Goal: Information Seeking & Learning: Learn about a topic

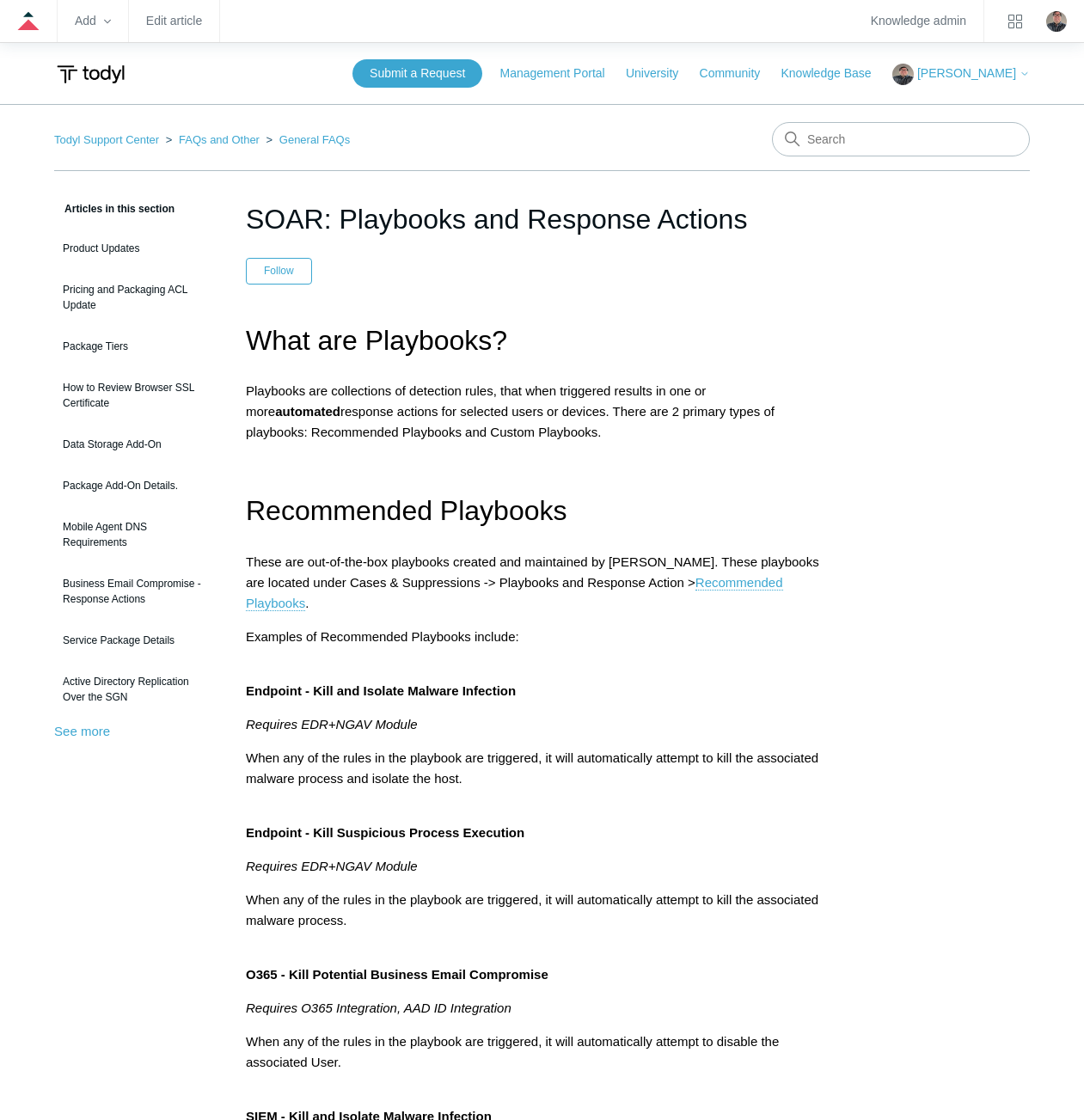
scroll to position [789, 0]
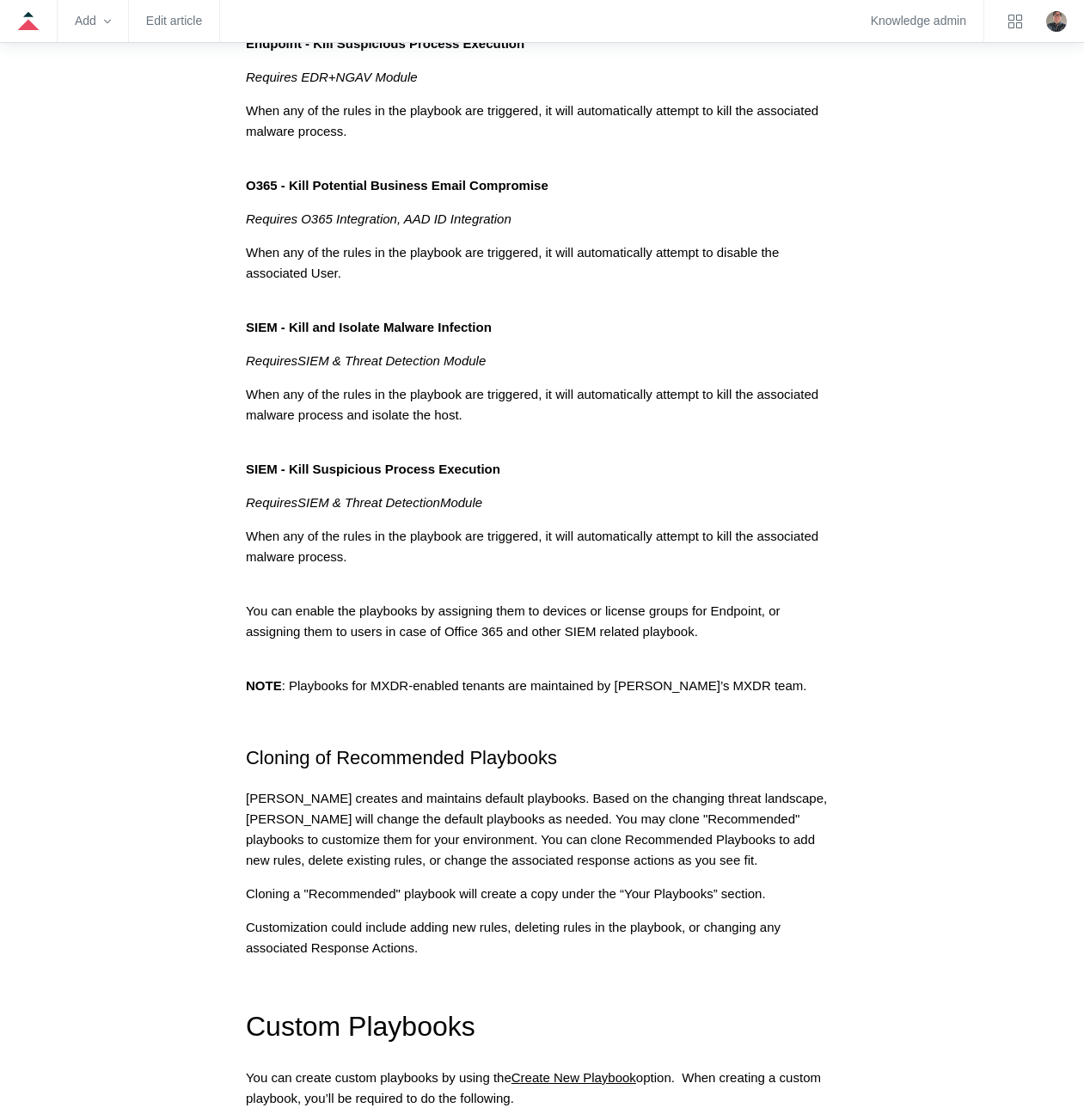
click at [104, 307] on aside "Articles in this section Product Updates Pricing and Packaging ACL Update Packa…" at bounding box center [137, 1127] width 166 height 3437
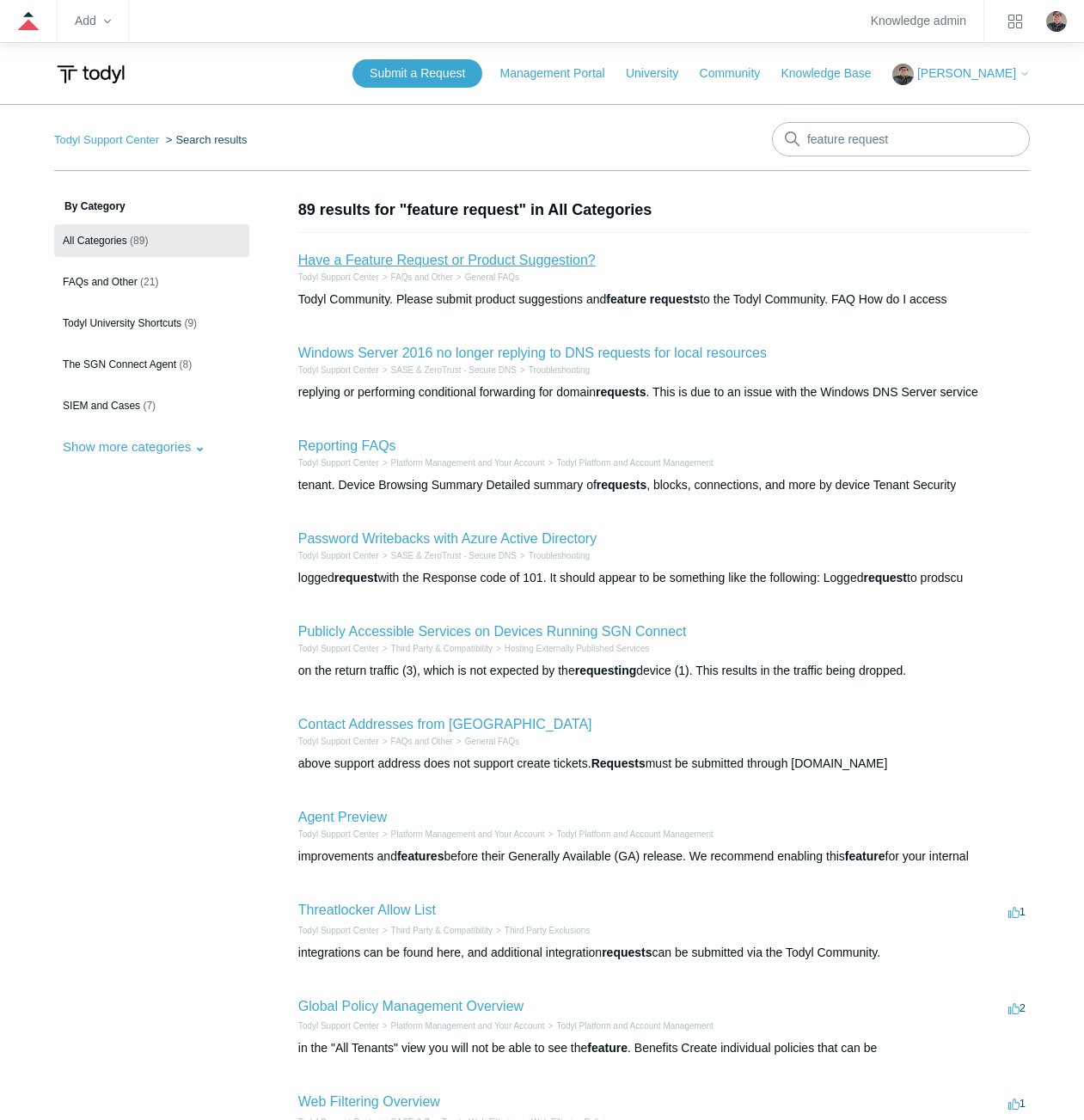
click at [442, 265] on link "Have a Feature Request or Product Suggestion?" at bounding box center [447, 260] width 297 height 15
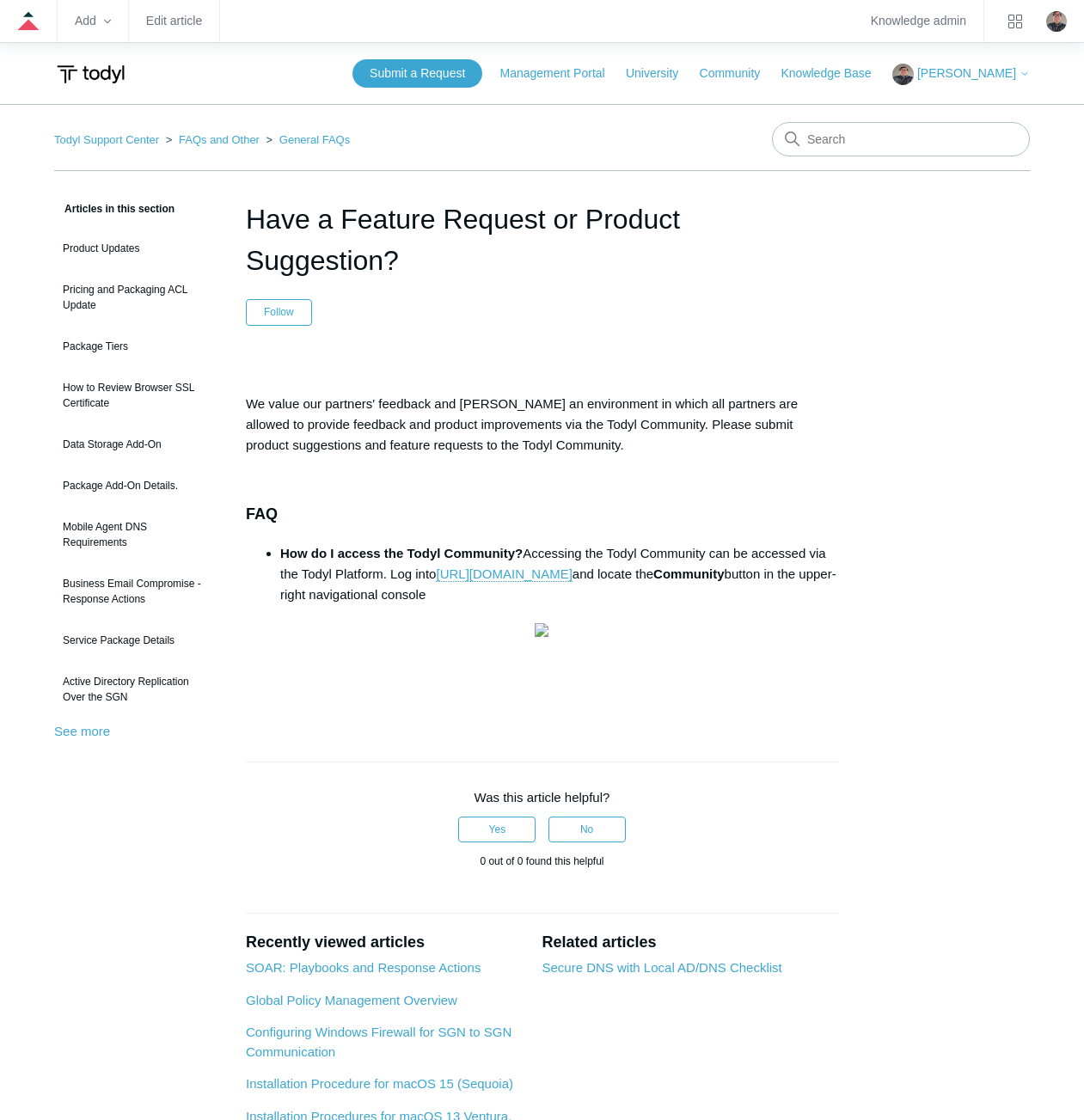
click at [605, 418] on p "We value our partners' feedback and foster an environment in which all partners…" at bounding box center [541, 424] width 592 height 62
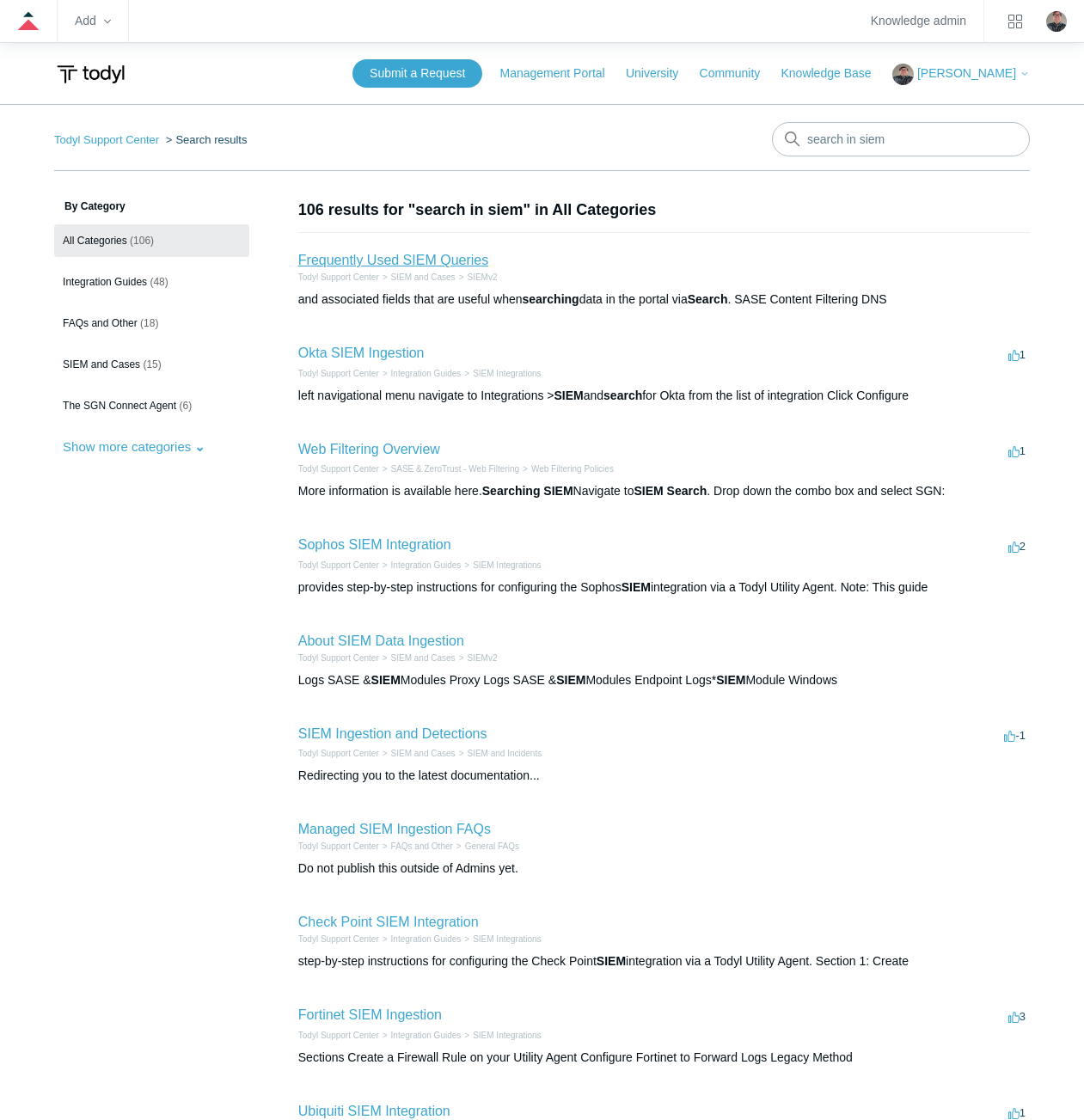
click at [405, 255] on link "Frequently Used SIEM Queries" at bounding box center [393, 260] width 190 height 15
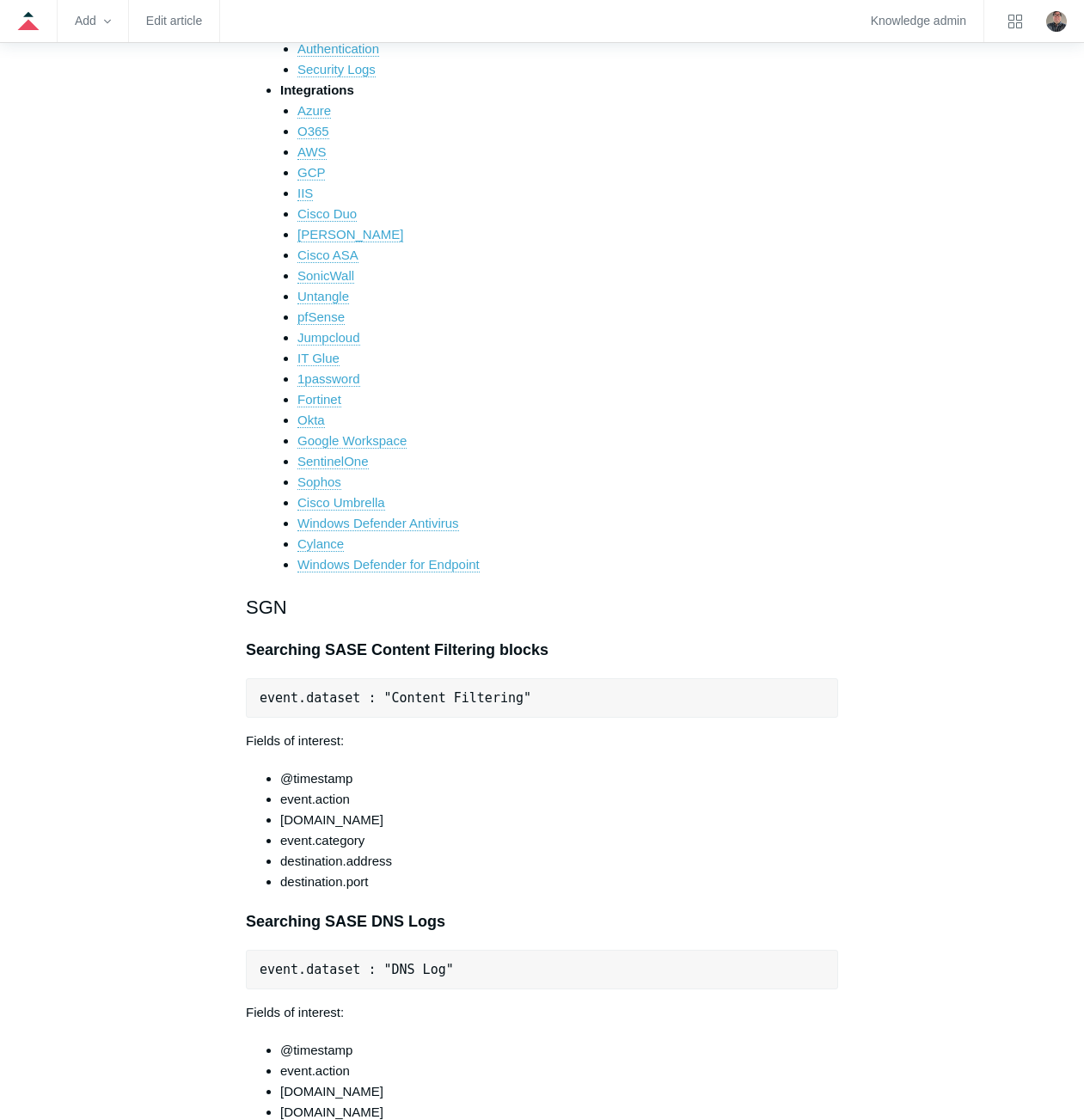
scroll to position [142, 0]
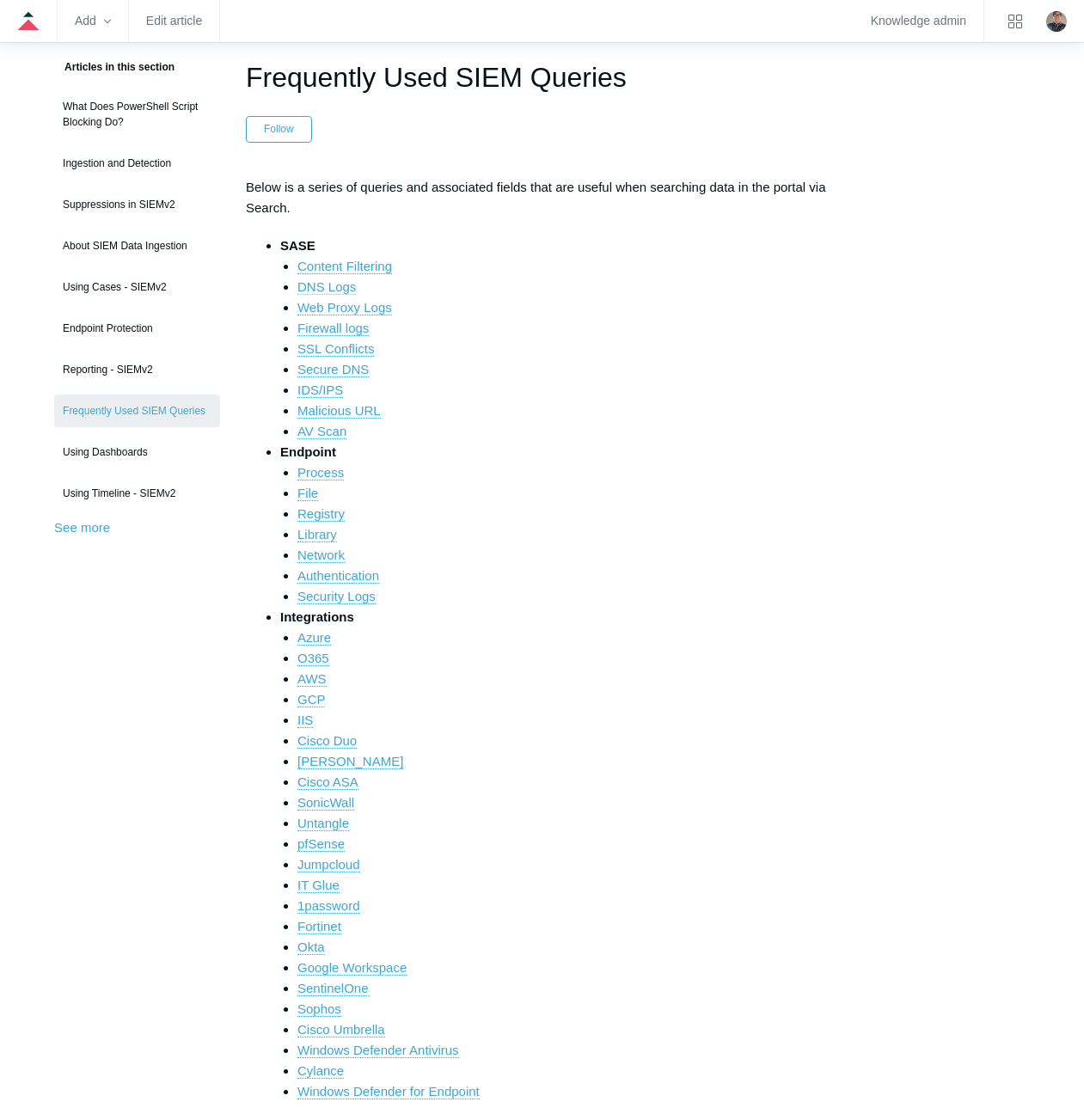
click at [333, 287] on link "DNS Logs" at bounding box center [326, 286] width 59 height 15
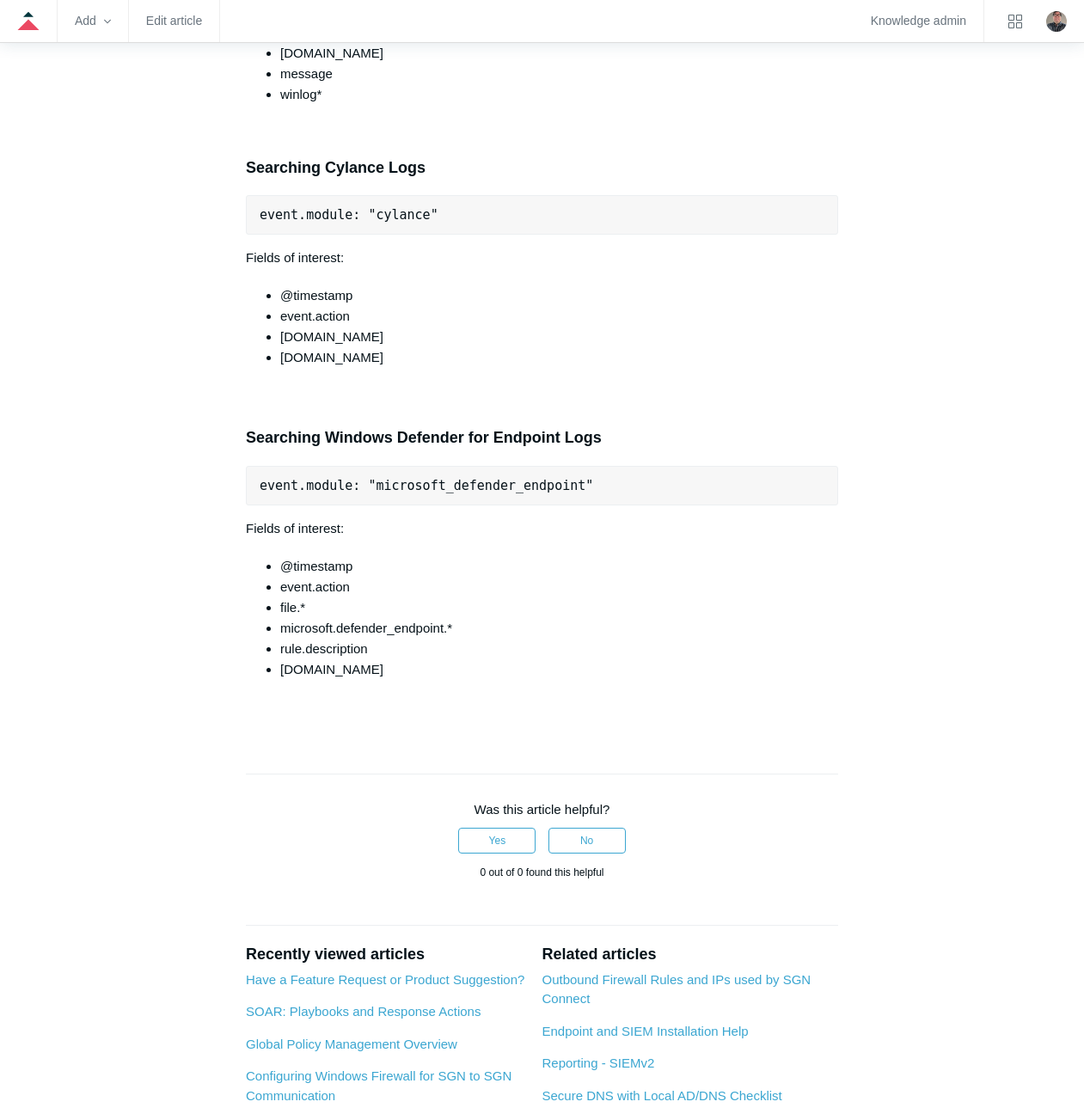
scroll to position [13702, 0]
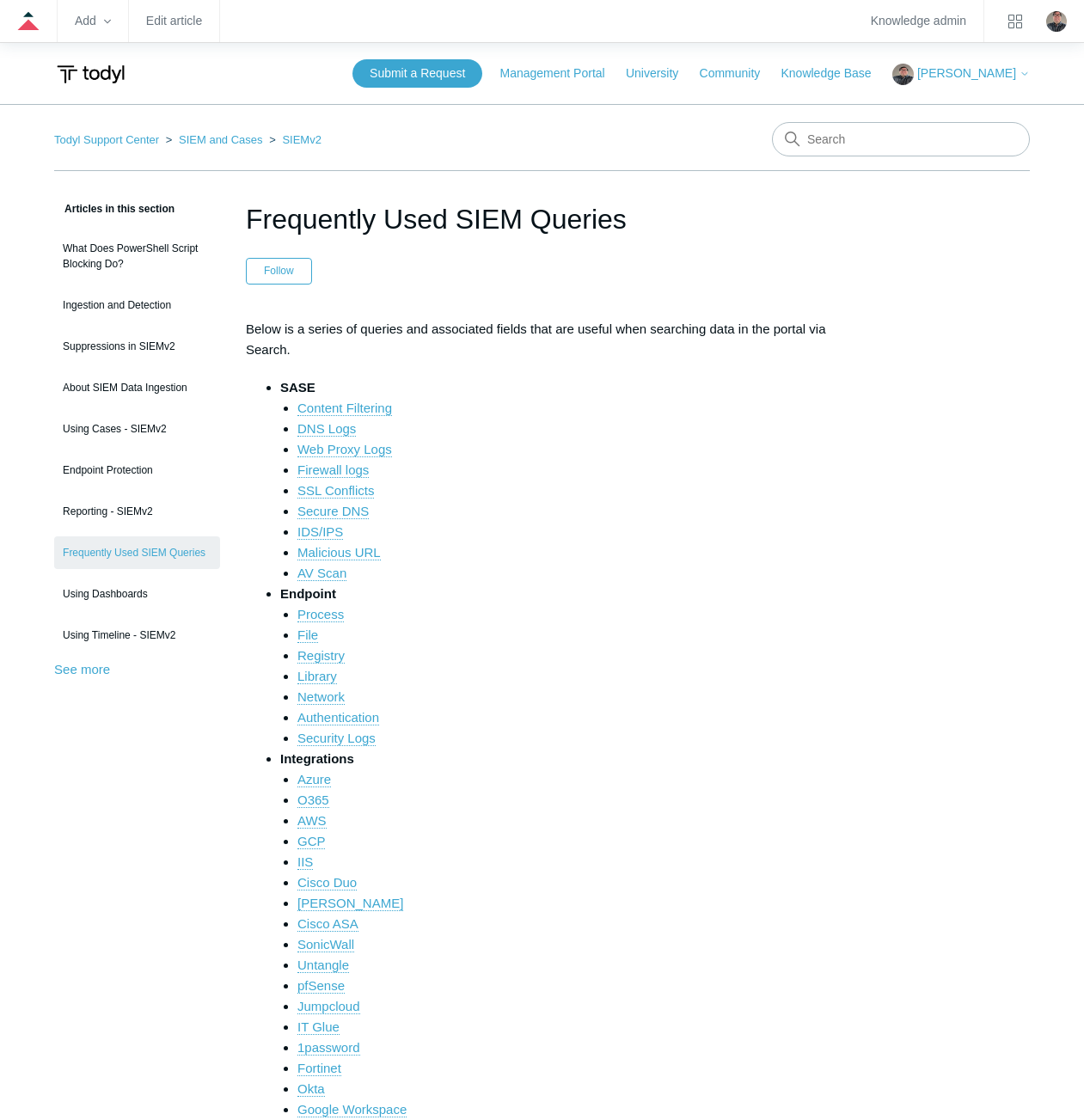
scroll to position [13702, 0]
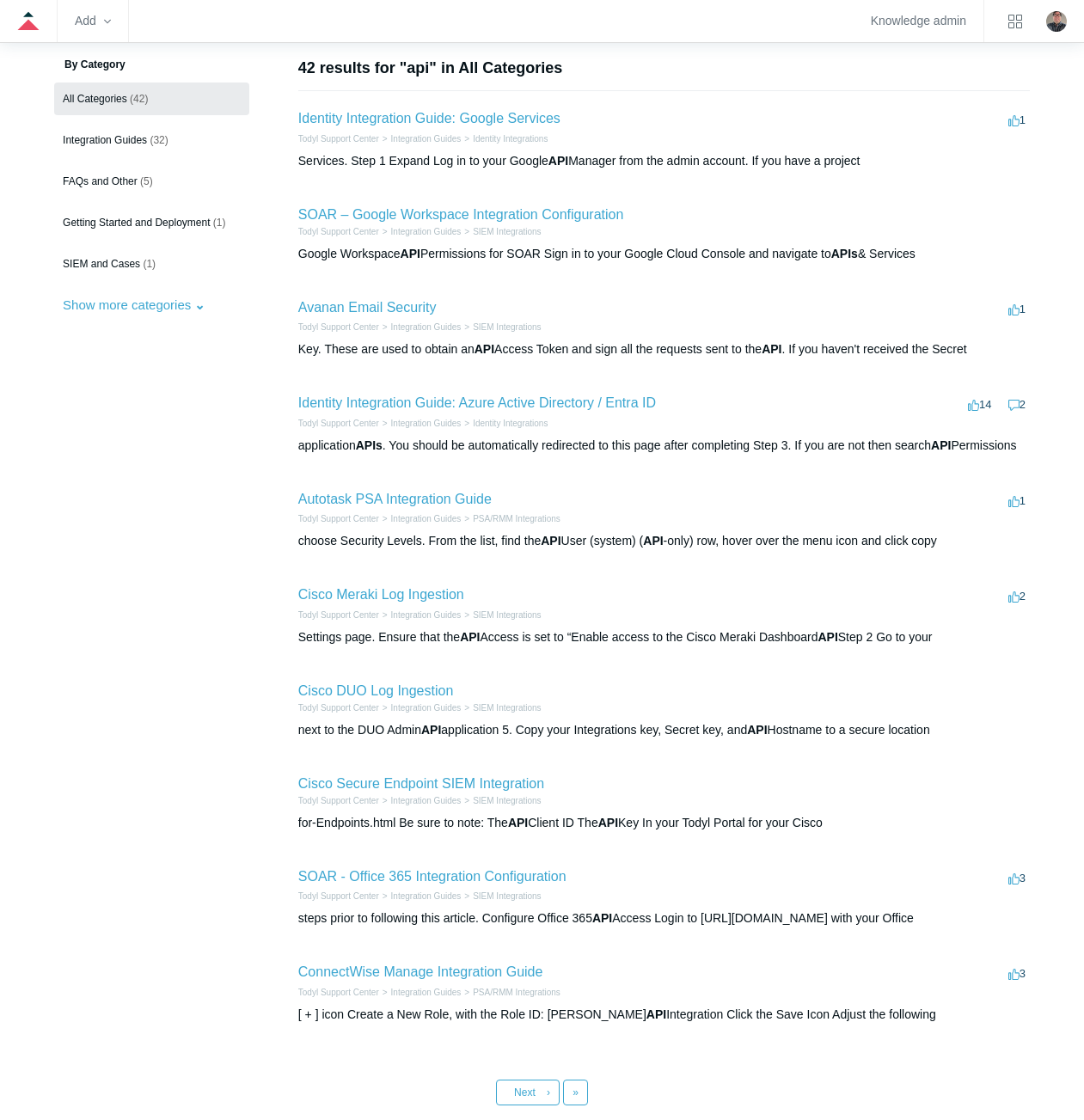
scroll to position [172, 0]
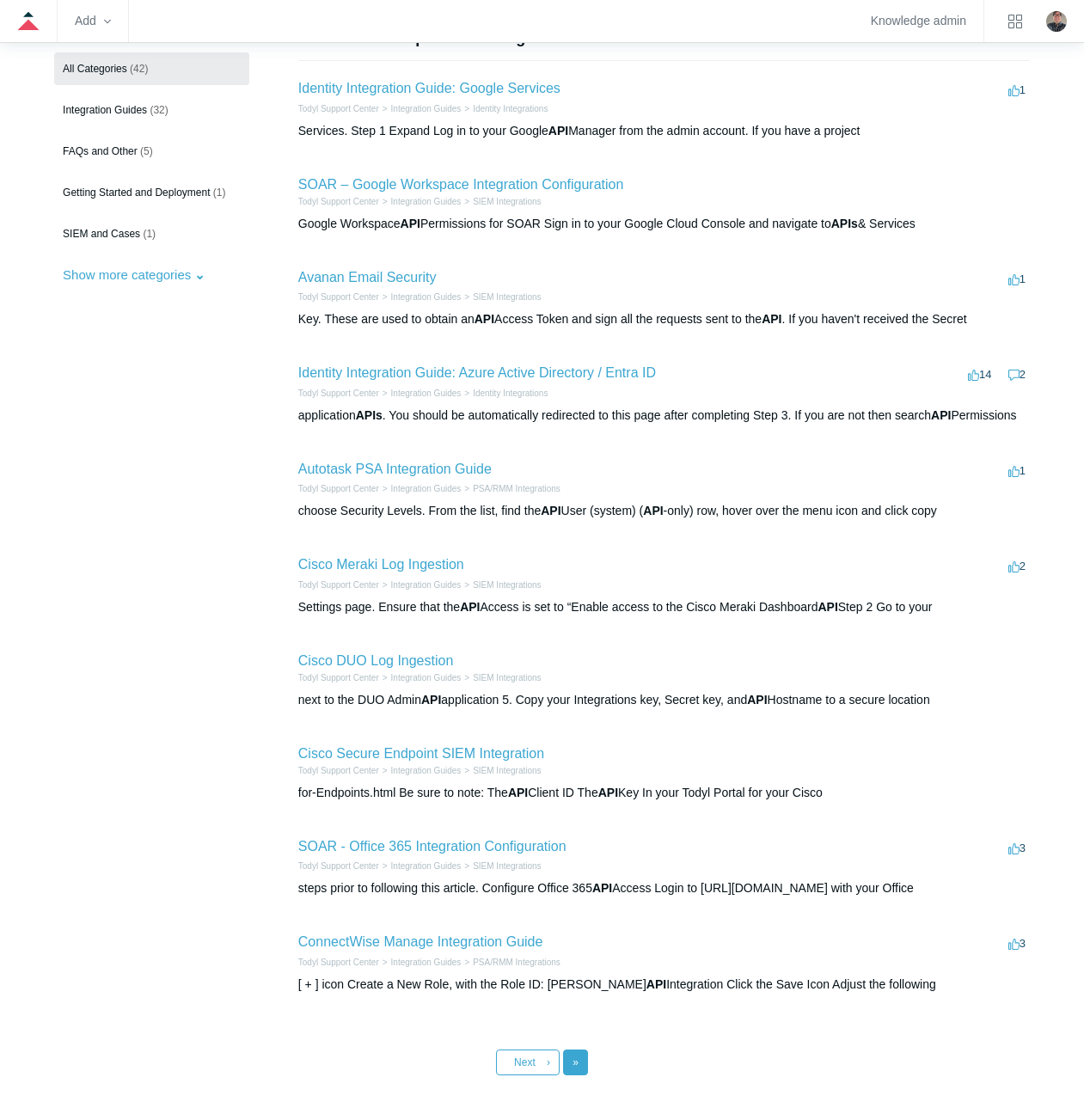
click at [578, 1054] on link "Last »" at bounding box center [575, 1062] width 25 height 26
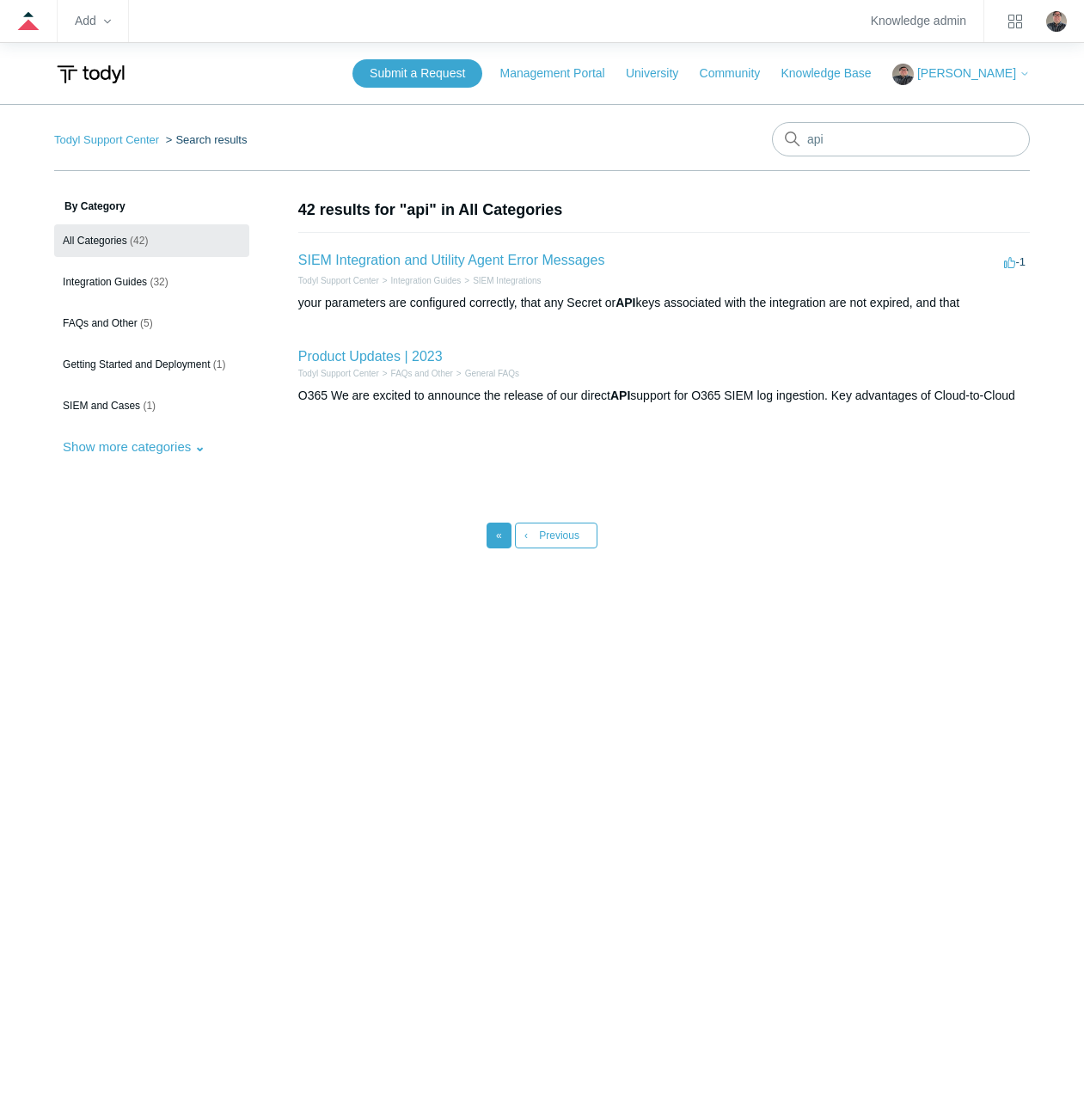
click at [496, 536] on span "«" at bounding box center [499, 535] width 6 height 12
